Goal: Find specific page/section: Find specific page/section

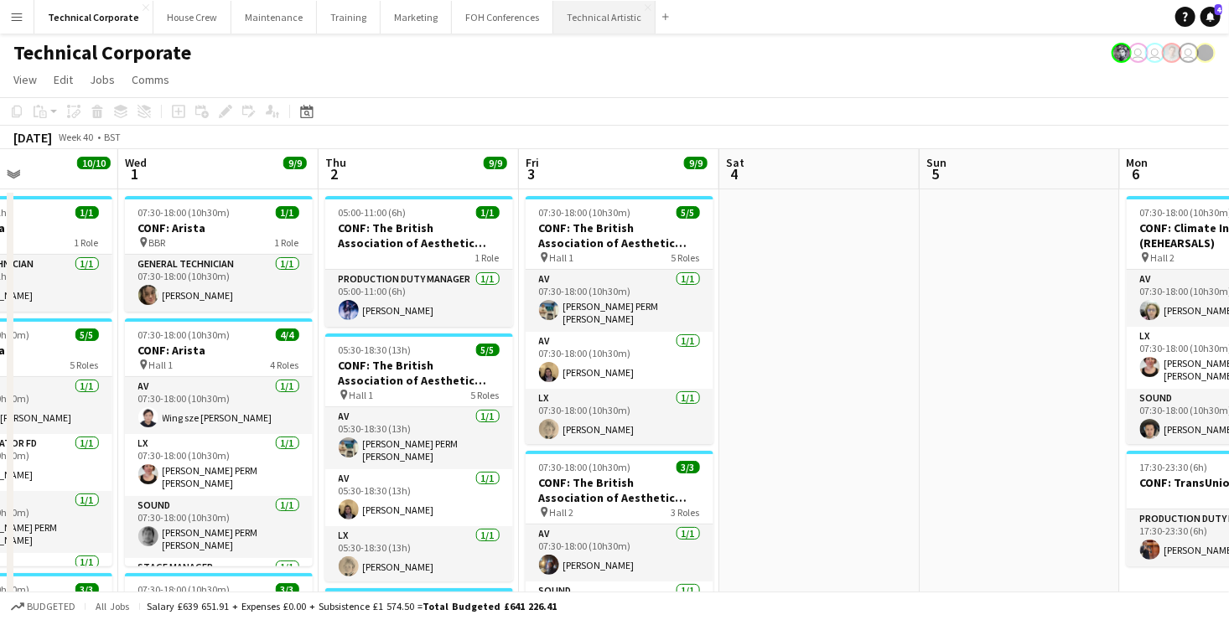
click at [579, 20] on button "Technical Artistic Close" at bounding box center [604, 17] width 102 height 33
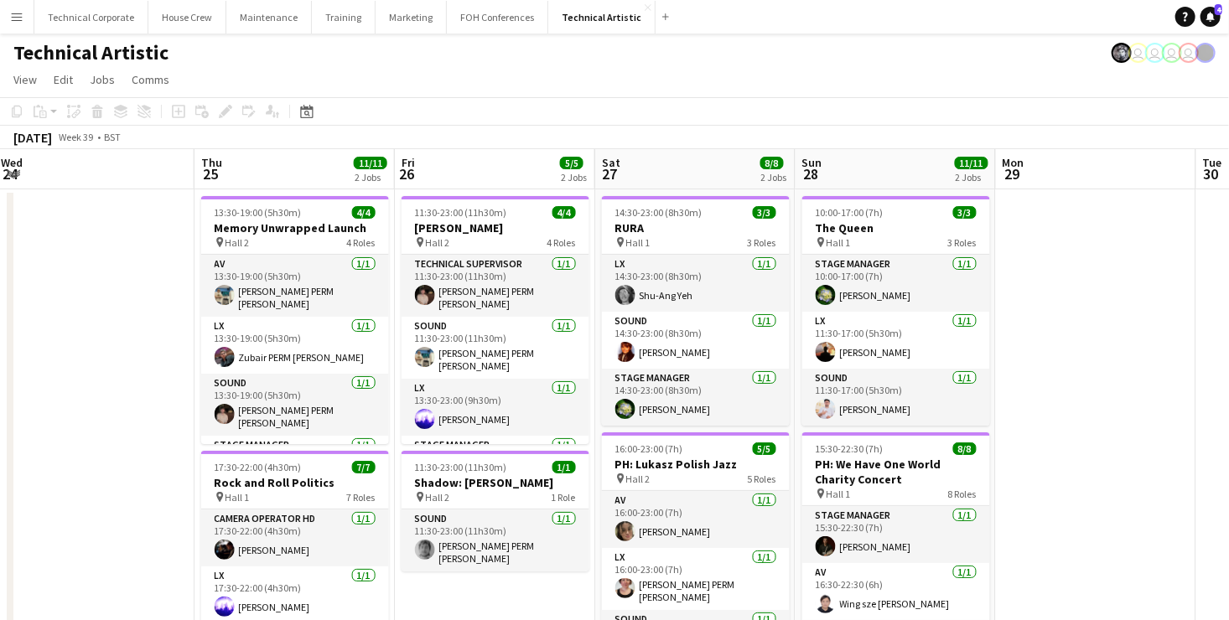
scroll to position [0, 468]
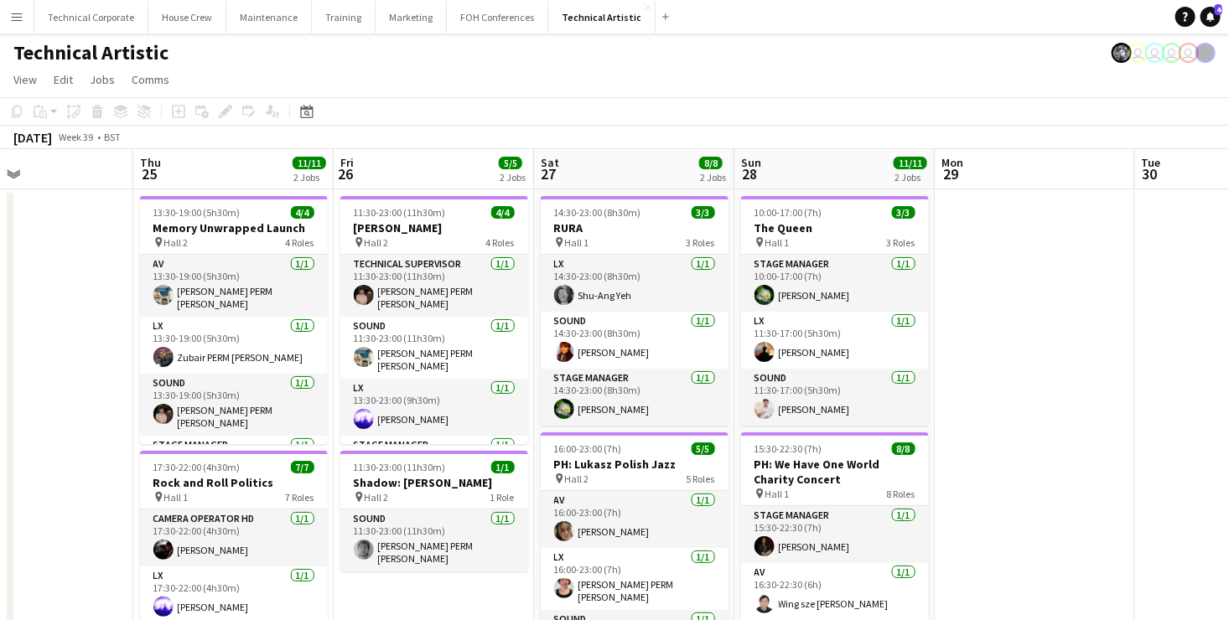
drag, startPoint x: 1195, startPoint y: 336, endPoint x: 727, endPoint y: 312, distance: 468.5
click at [727, 312] on app-calendar-viewport "Mon 22 Tue 23 1/1 1 Job Wed 24 Thu 25 11/11 2 Jobs Fri 26 5/5 2 Jobs Sat 27 8/8…" at bounding box center [614, 441] width 1229 height 584
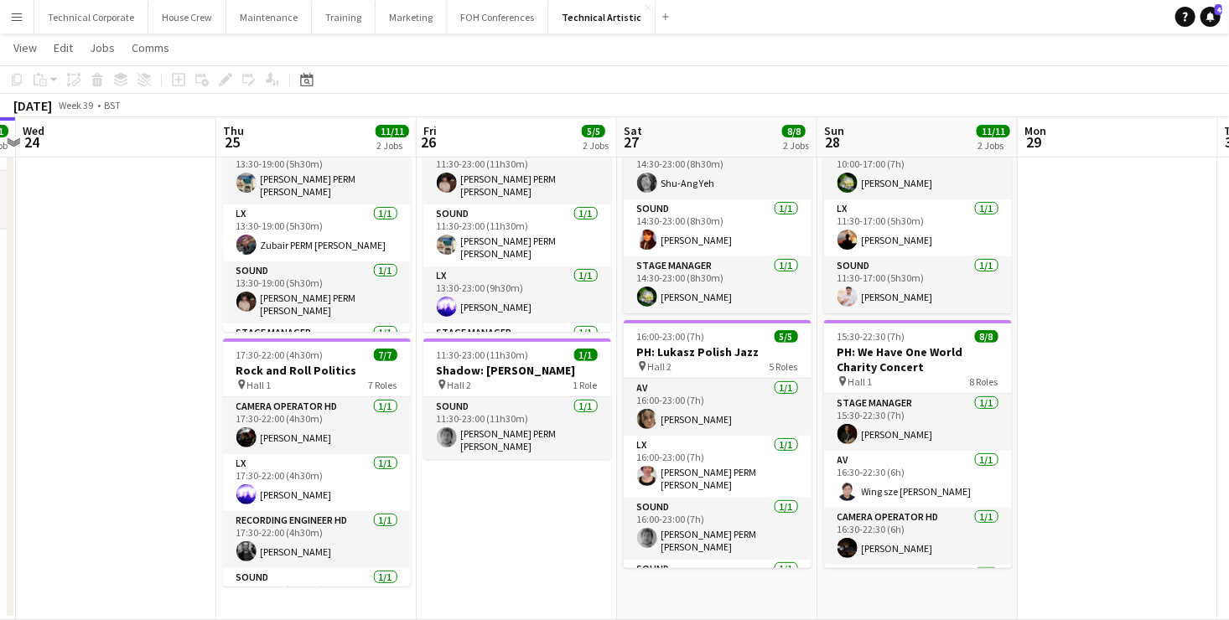
scroll to position [0, 424]
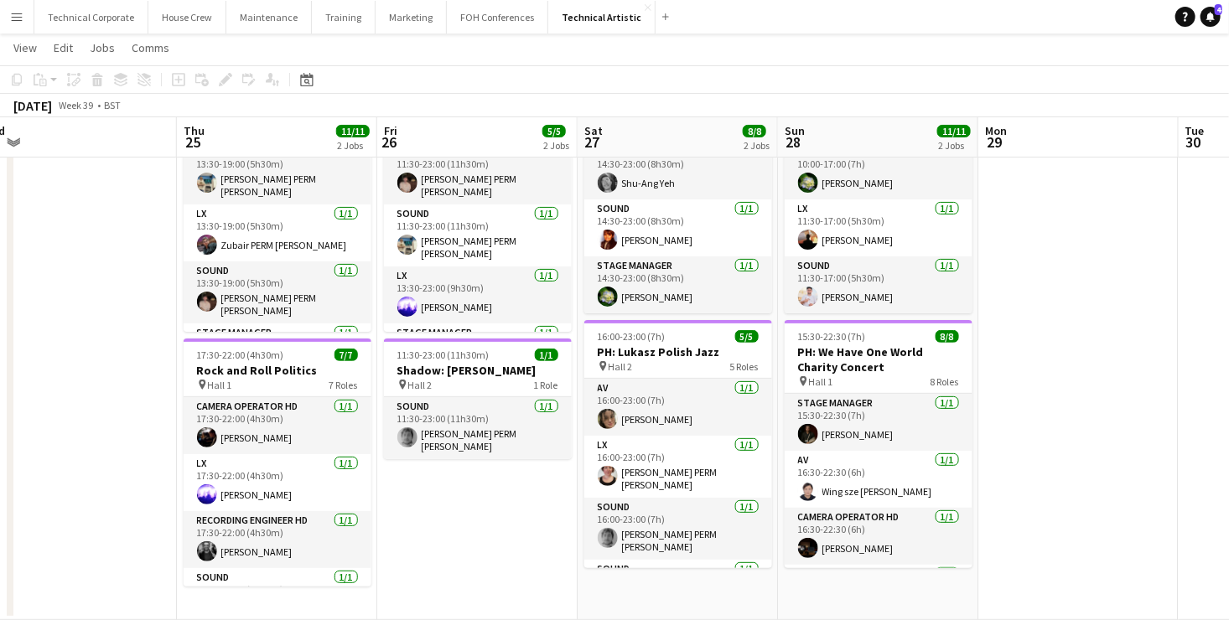
drag, startPoint x: 409, startPoint y: 509, endPoint x: 854, endPoint y: 502, distance: 444.4
click at [854, 502] on app-calendar-viewport "Mon 22 Tue 23 1/1 1 Job Wed 24 Thu 25 11/11 2 Jobs Fri 26 5/5 2 Jobs Sat 27 8/8…" at bounding box center [614, 288] width 1229 height 666
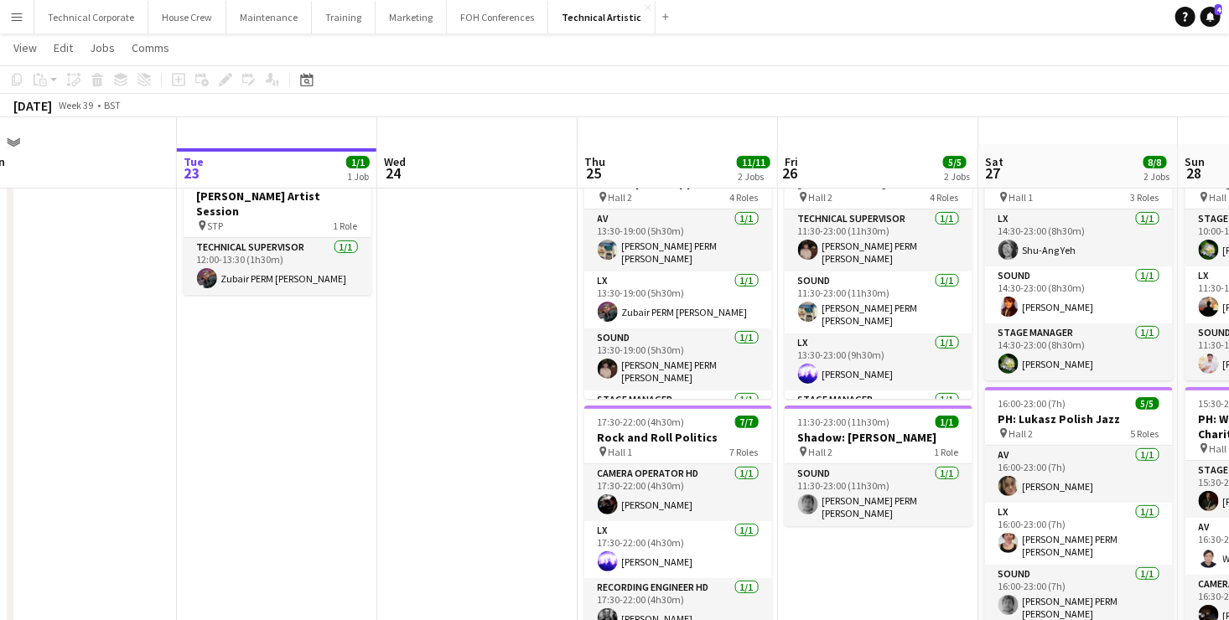
scroll to position [0, 0]
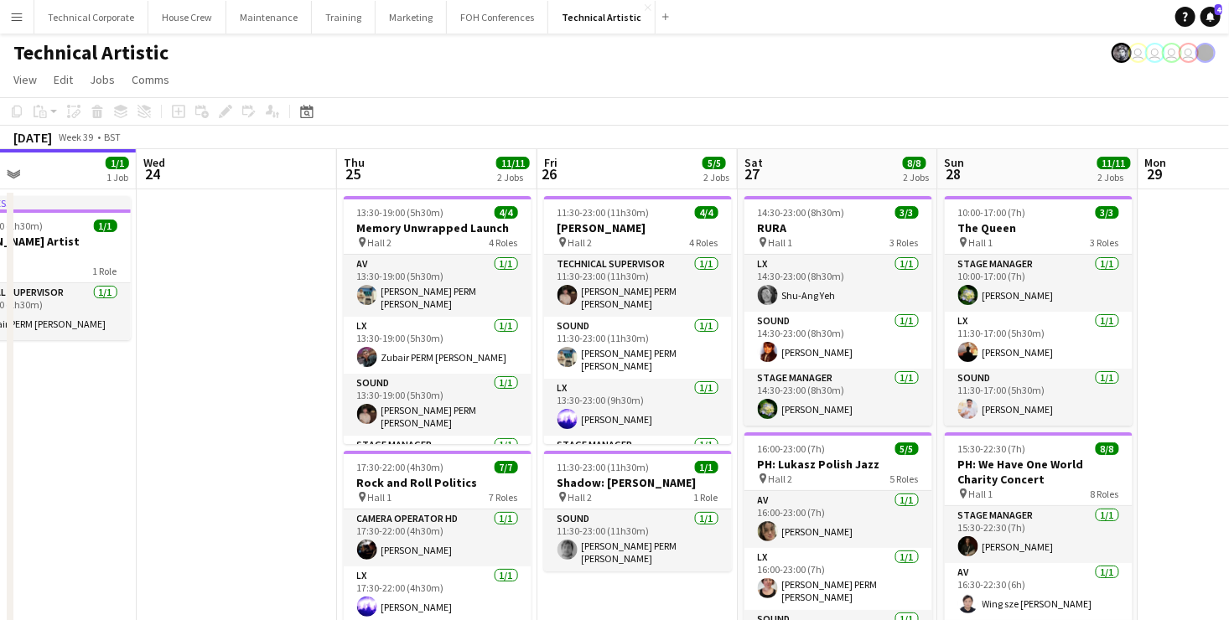
drag, startPoint x: 1096, startPoint y: 468, endPoint x: 342, endPoint y: 465, distance: 753.8
click at [342, 465] on app-calendar-viewport "Sat 20 8/8 2 Jobs Sun 21 3/3 1 Job Mon 22 Tue 23 1/1 1 Job Wed 24 Thu 25 11/11 …" at bounding box center [614, 441] width 1229 height 584
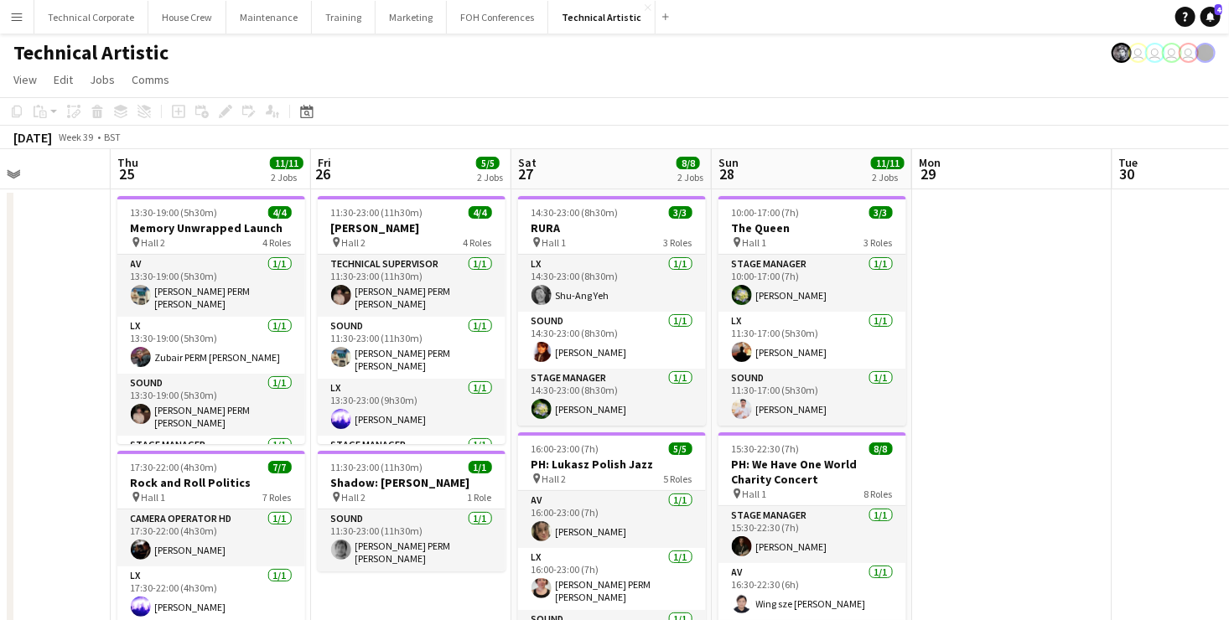
scroll to position [0, 490]
drag, startPoint x: 659, startPoint y: 423, endPoint x: 947, endPoint y: 409, distance: 287.9
click at [947, 409] on app-calendar-viewport "Mon 22 Tue 23 1/1 1 Job Wed 24 Thu 25 11/11 2 Jobs Fri 26 5/5 2 Jobs Sat 27 8/8…" at bounding box center [614, 441] width 1229 height 584
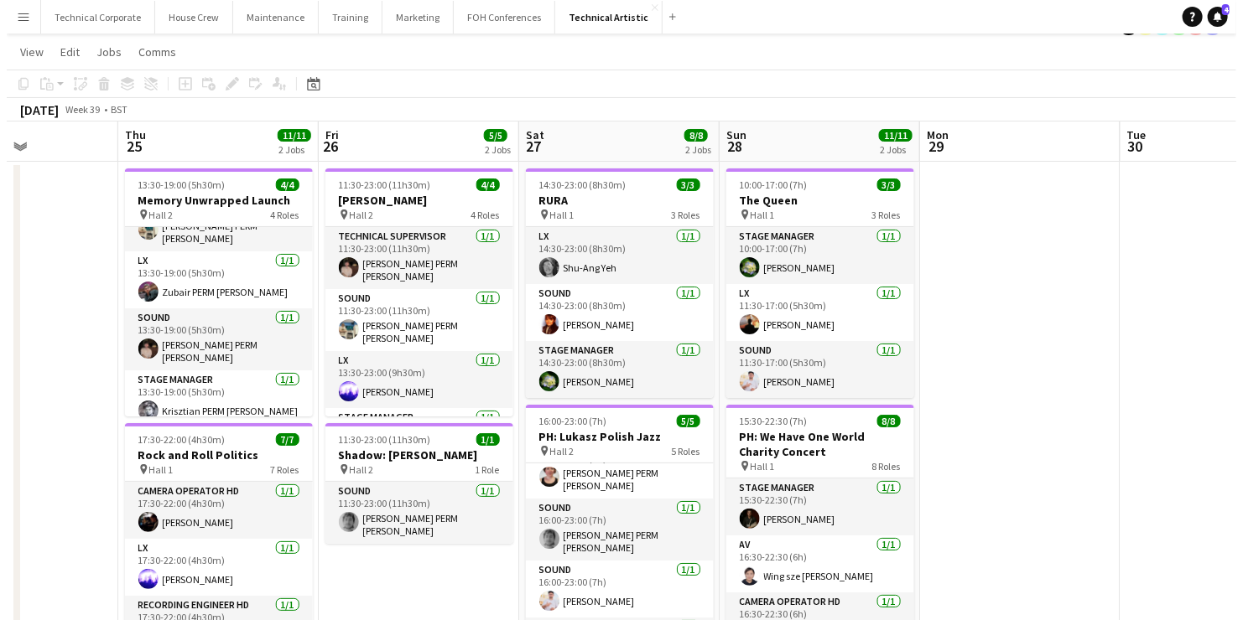
scroll to position [0, 0]
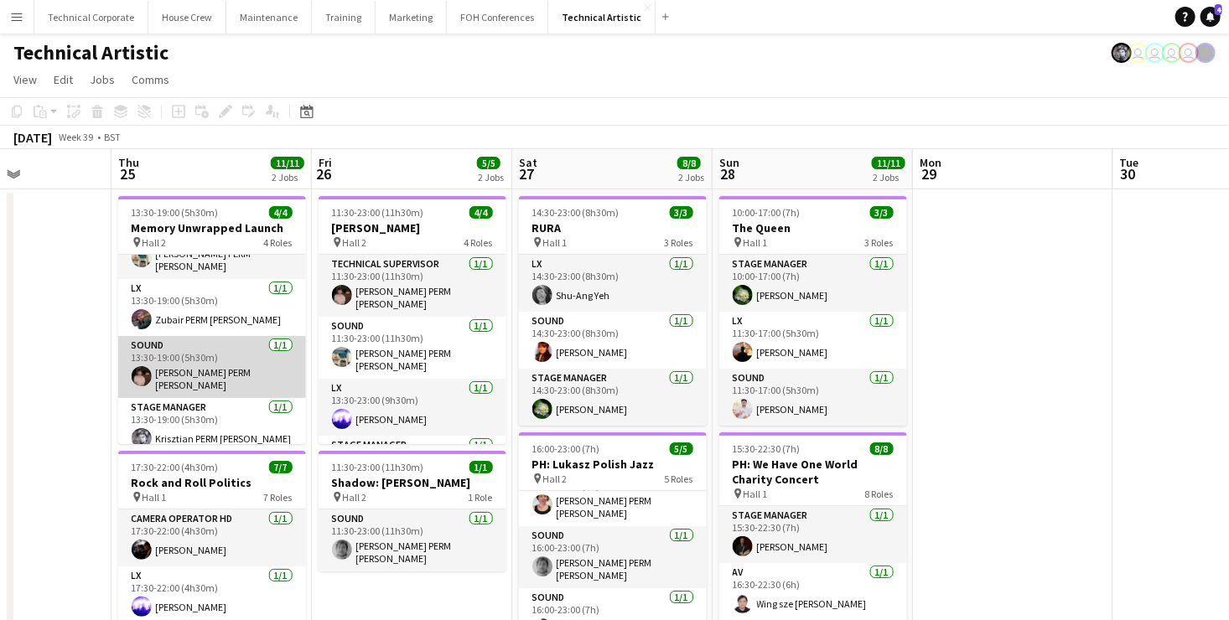
click at [205, 356] on app-card-role "Sound [DATE] 13:30-19:00 (5h30m) [PERSON_NAME] PERM [PERSON_NAME]" at bounding box center [212, 367] width 188 height 62
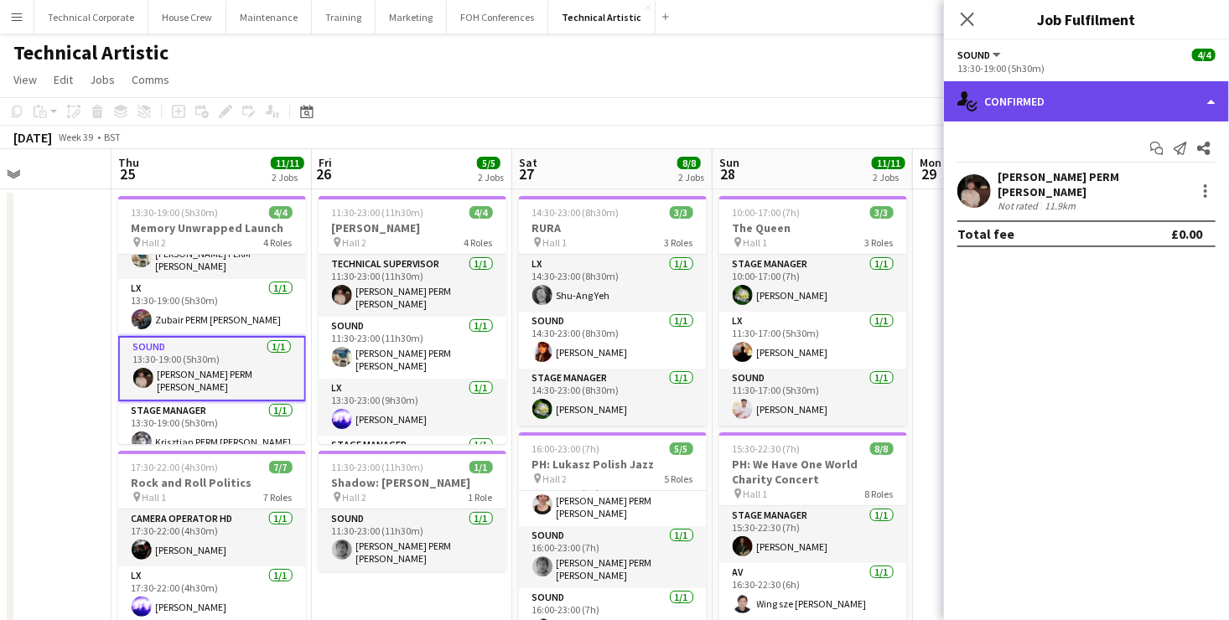
click at [1103, 94] on div "single-neutral-actions-check-2 Confirmed" at bounding box center [1086, 101] width 285 height 40
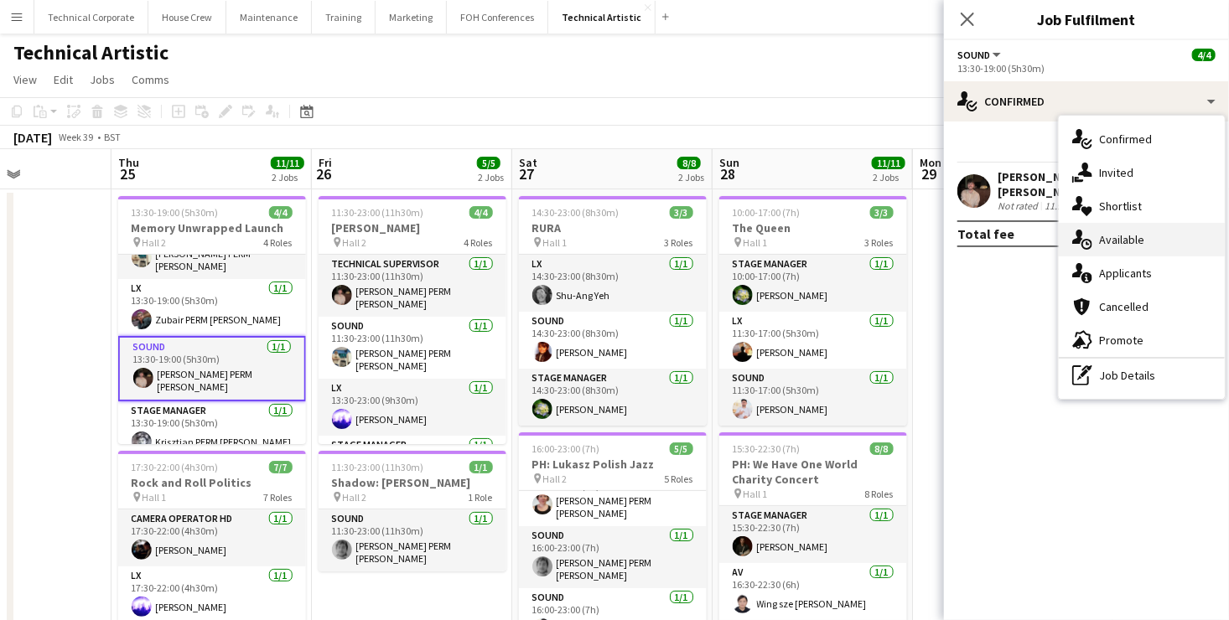
click at [1133, 239] on span "Available" at bounding box center [1121, 239] width 45 height 15
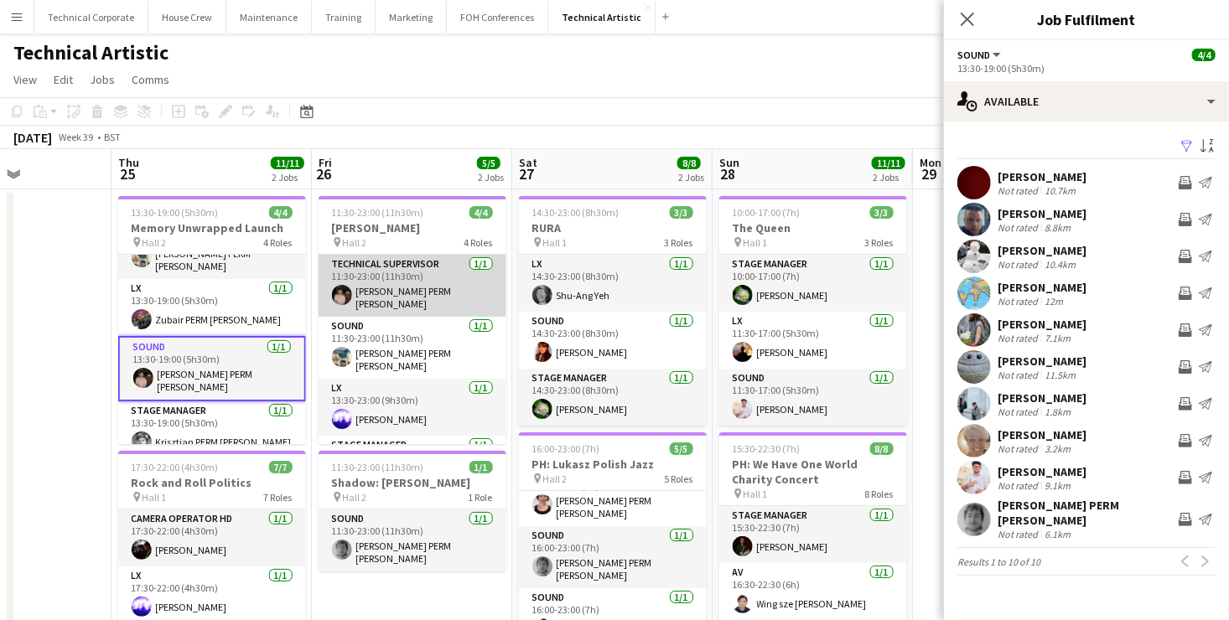
click at [428, 278] on app-card-role "Technical Supervisor [DATE] 11:30-23:00 (11h30m) [PERSON_NAME] PERM [PERSON_NAM…" at bounding box center [413, 286] width 188 height 62
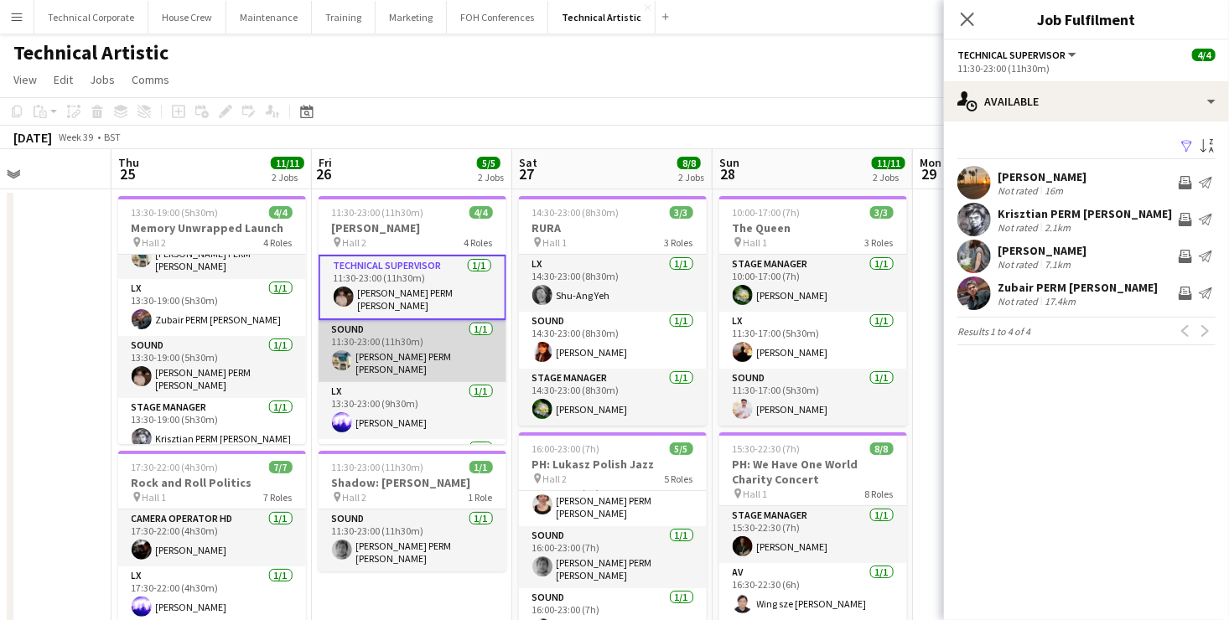
click at [435, 340] on app-card-role "Sound [DATE] 11:30-23:00 (11h30m) [PERSON_NAME] PERM [PERSON_NAME]" at bounding box center [413, 351] width 188 height 62
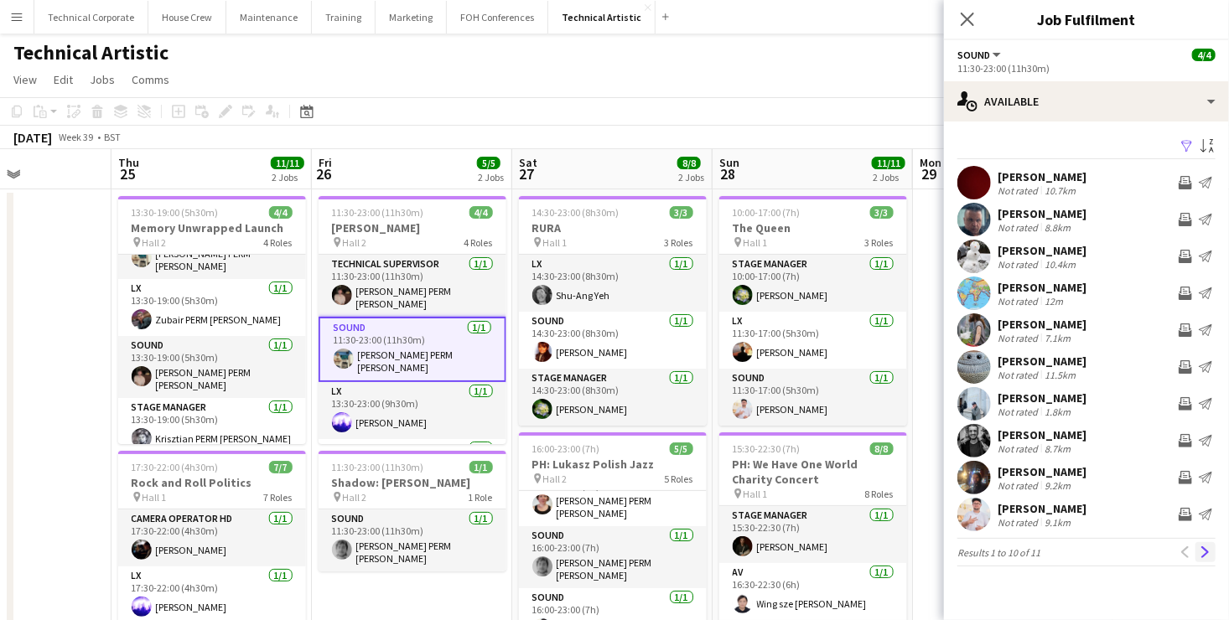
click at [1208, 557] on app-icon "Next" at bounding box center [1206, 553] width 12 height 12
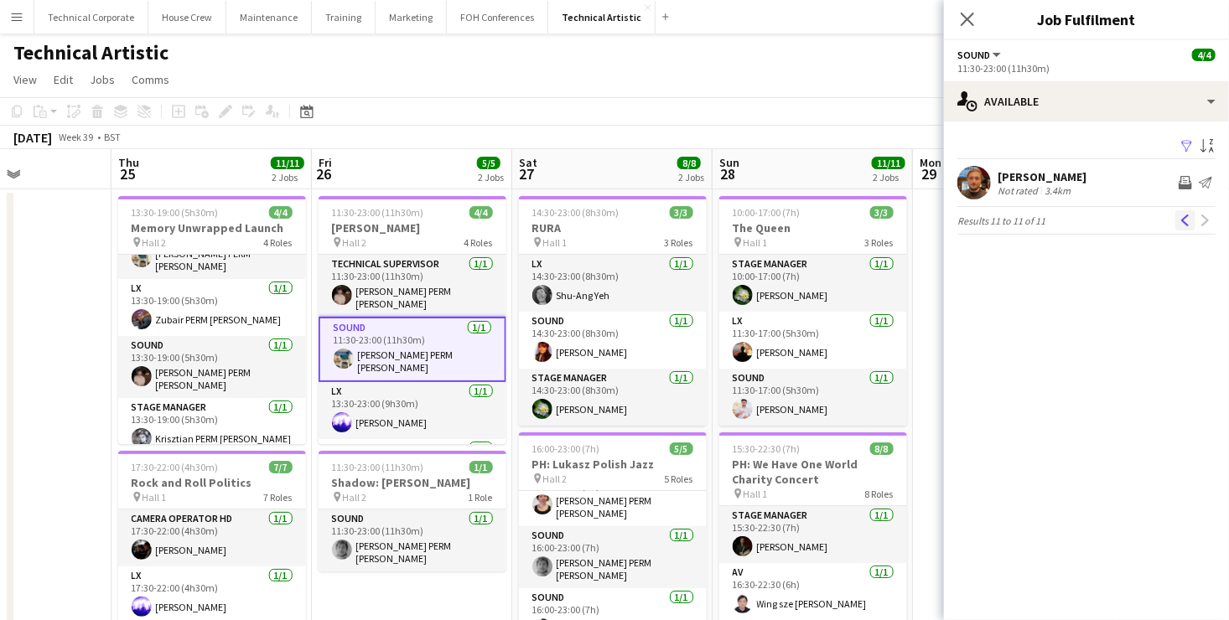
click at [1191, 220] on button "Previous" at bounding box center [1186, 220] width 20 height 20
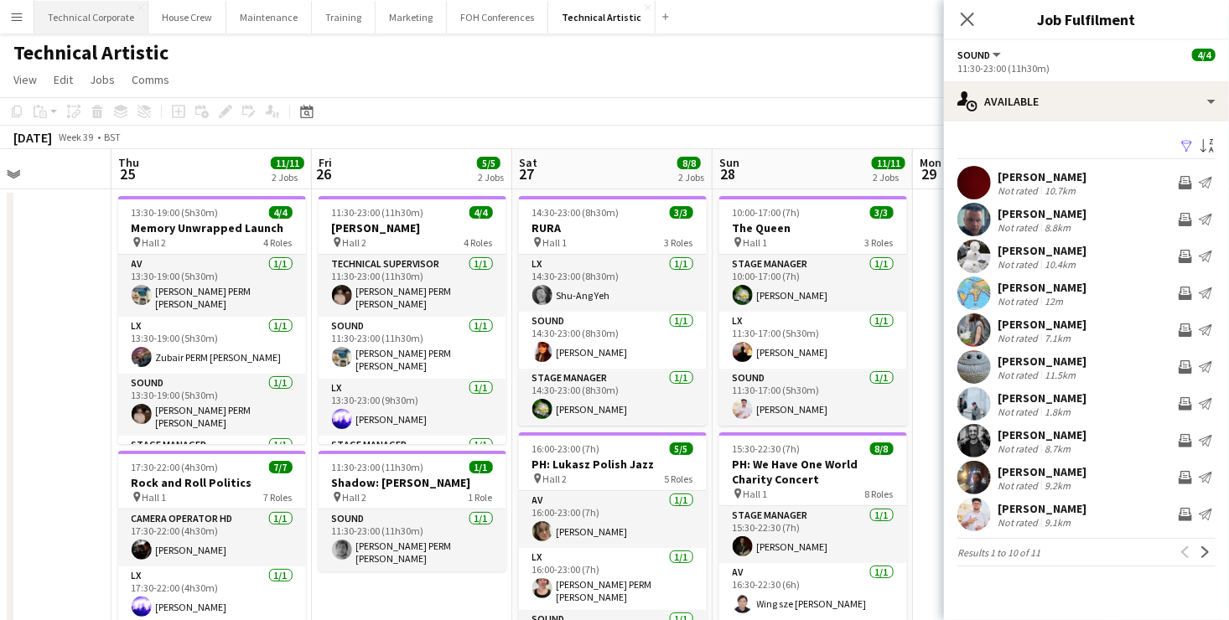
click at [91, 18] on button "Technical Corporate Close" at bounding box center [91, 17] width 114 height 33
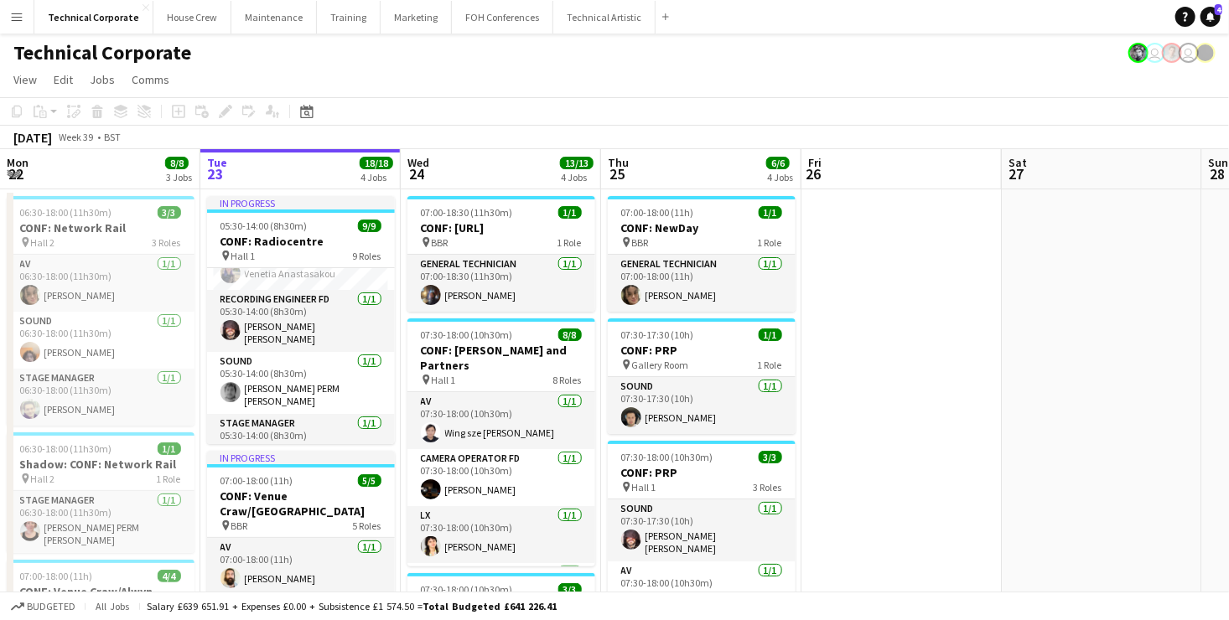
scroll to position [336, 0]
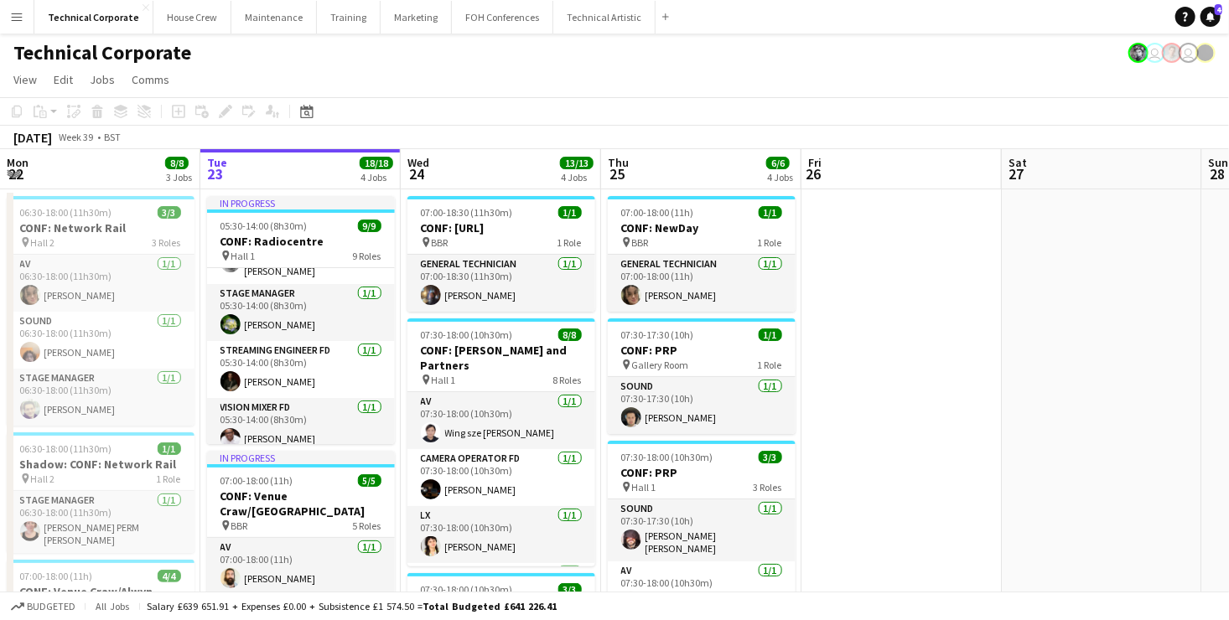
click at [296, 175] on app-board-header-date "Tue 23 18/18 4 Jobs" at bounding box center [300, 169] width 200 height 40
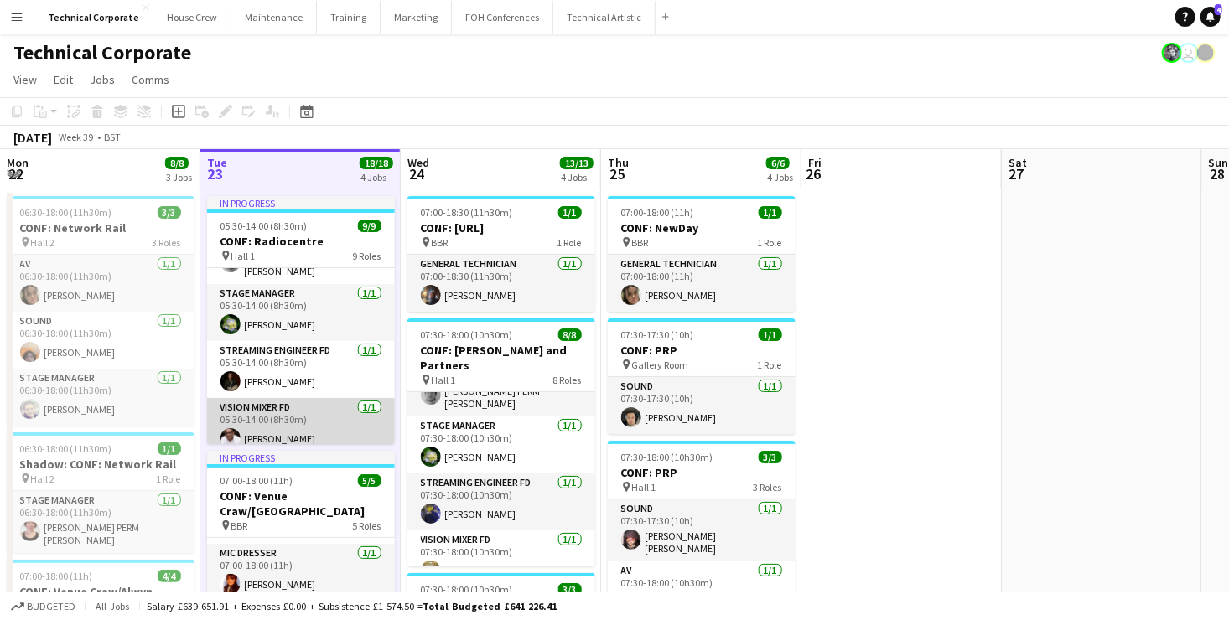
scroll to position [0, 0]
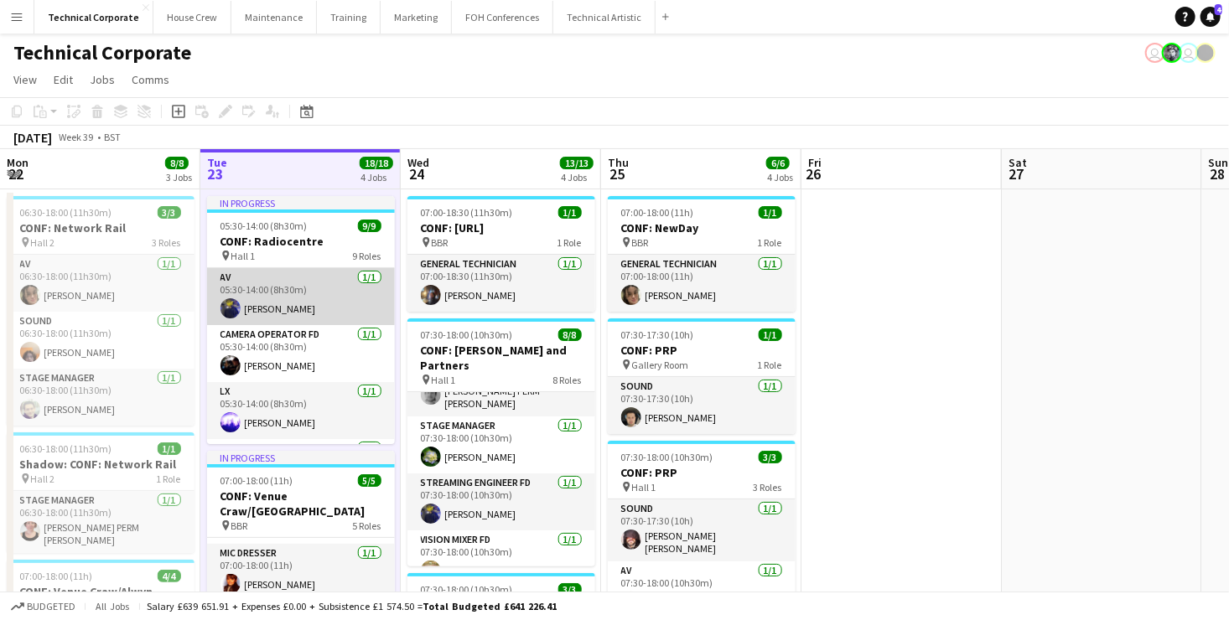
click at [306, 309] on app-card-role "AV [DATE] 05:30-14:00 (8h30m) [PERSON_NAME]" at bounding box center [301, 296] width 188 height 57
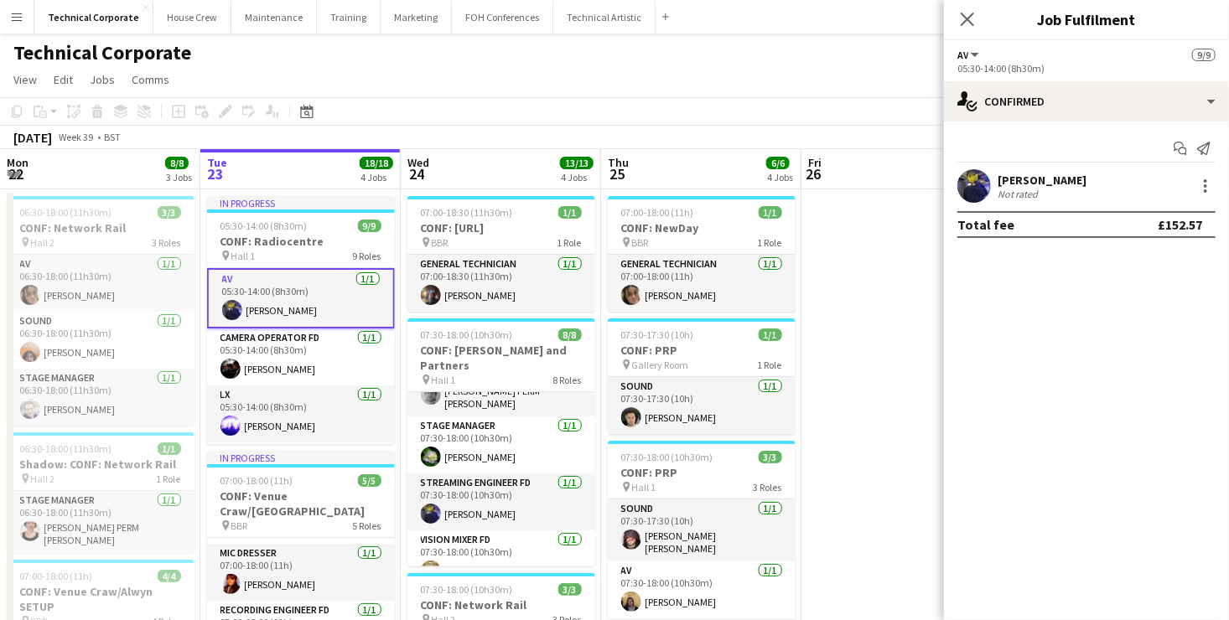
click at [474, 165] on app-board-header-date "Wed 24 13/13 4 Jobs" at bounding box center [501, 169] width 200 height 40
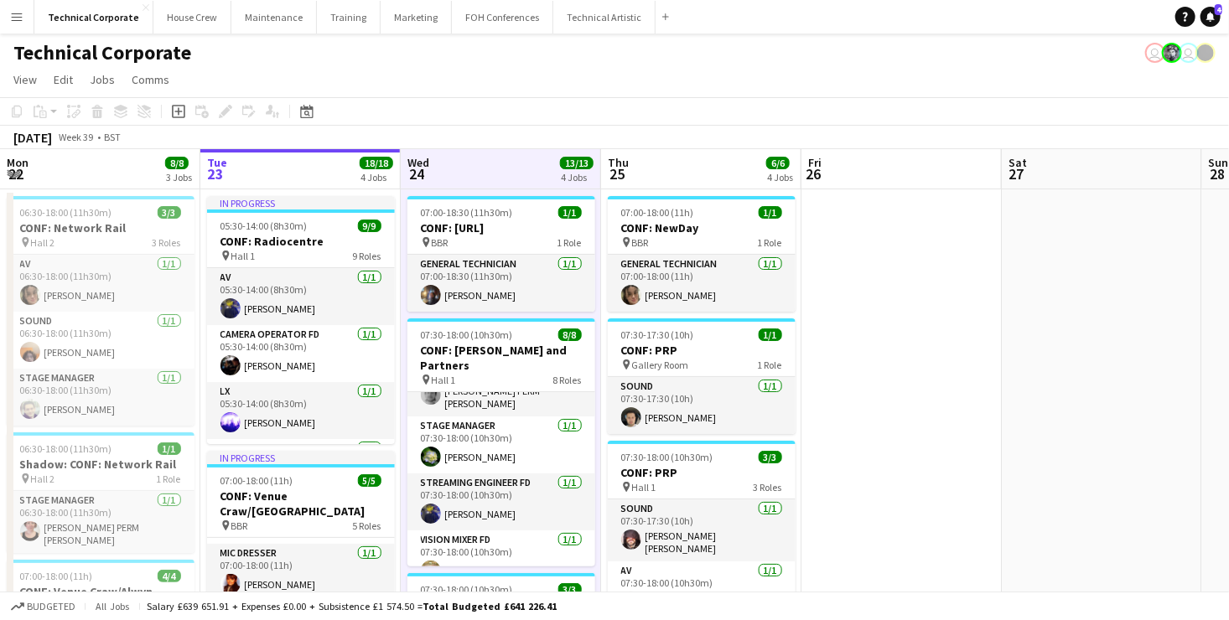
click at [330, 170] on app-board-header-date "Tue 23 18/18 4 Jobs" at bounding box center [300, 169] width 200 height 40
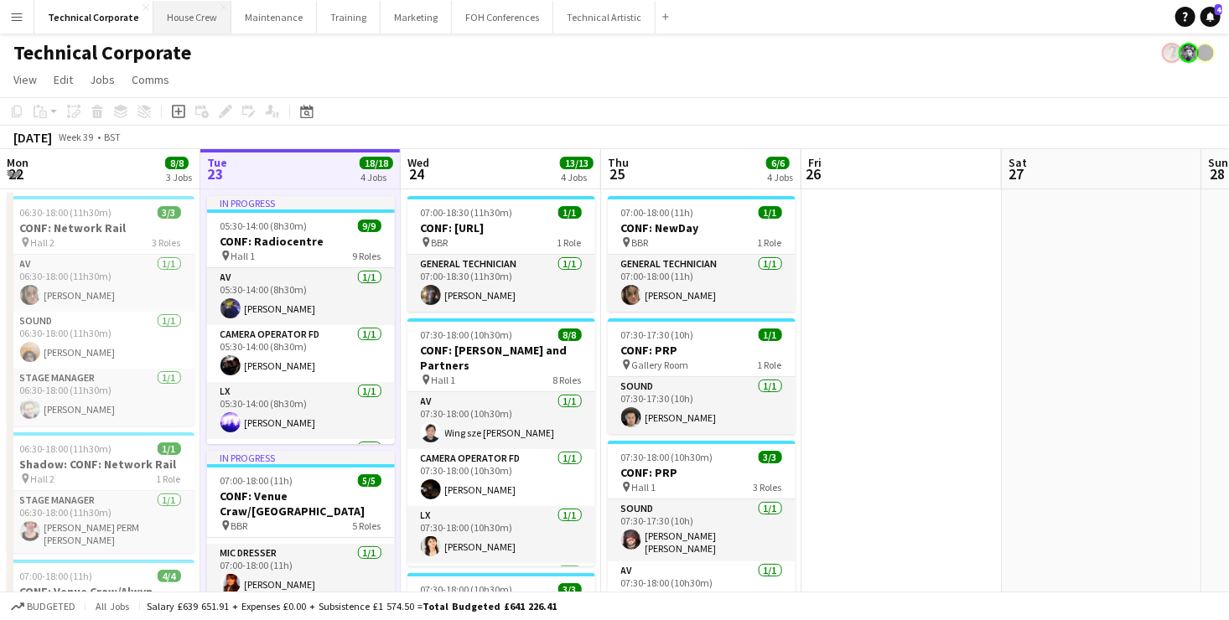
click at [203, 14] on button "House Crew Close" at bounding box center [192, 17] width 78 height 33
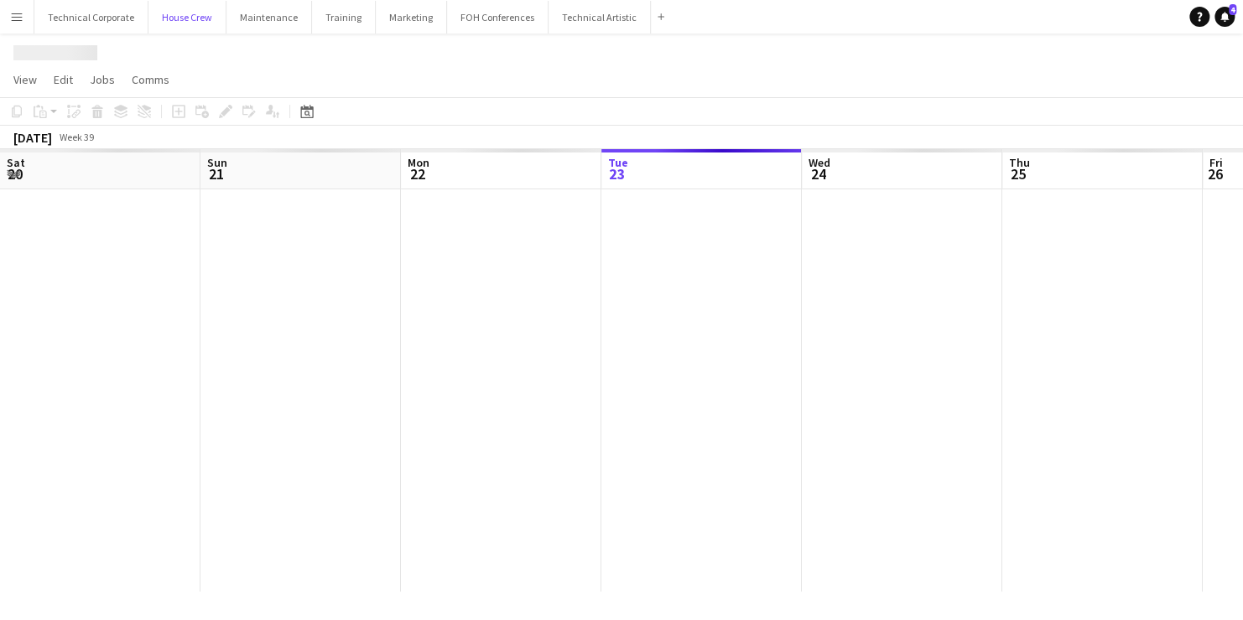
scroll to position [0, 401]
